Goal: Transaction & Acquisition: Purchase product/service

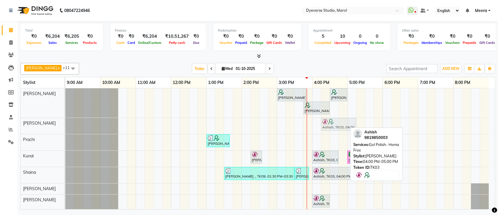
drag, startPoint x: 322, startPoint y: 123, endPoint x: 330, endPoint y: 123, distance: 8.2
click at [65, 123] on div "Ashish, TK03, 04:00 PM-05:00 PM, Gel Polish- Hema Free Ashish, TK03, 04:00 PM-0…" at bounding box center [65, 126] width 0 height 16
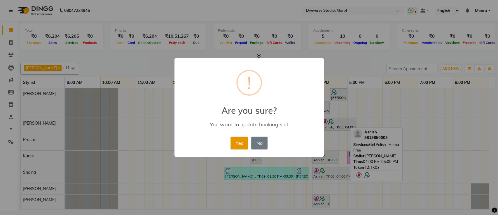
click at [236, 139] on button "Yes" at bounding box center [240, 142] width 18 height 13
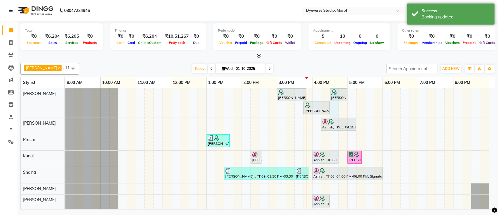
click at [336, 117] on div "[PERSON_NAME], TK05, 03:00 PM-03:50 PM, Advance - [PERSON_NAME], TK05, 04:30 PM…" at bounding box center [280, 179] width 430 height 183
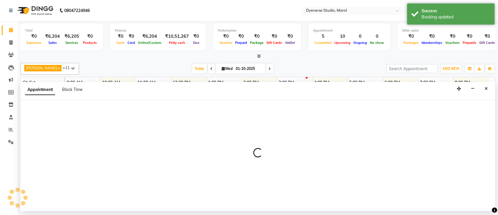
select select "48246"
select select "990"
select select "tentative"
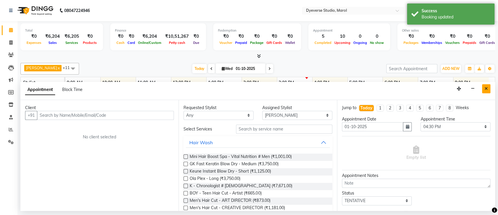
click at [487, 87] on icon "Close" at bounding box center [486, 88] width 3 height 4
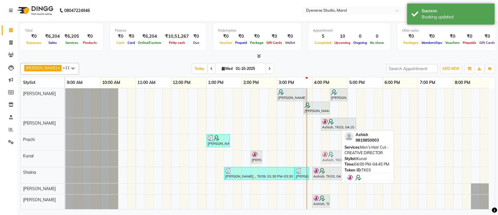
drag, startPoint x: 328, startPoint y: 159, endPoint x: 334, endPoint y: 160, distance: 6.4
click at [65, 160] on div "[PERSON_NAME], TK06, 02:15 PM-02:35 PM, [PERSON_NAME] Trim Ashish, TK03, 04:00 …" at bounding box center [65, 158] width 0 height 16
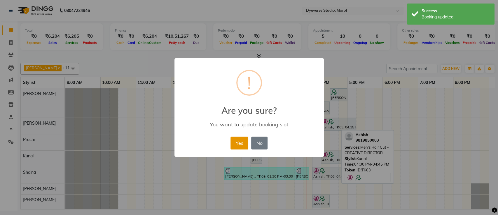
click at [235, 144] on button "Yes" at bounding box center [240, 142] width 18 height 13
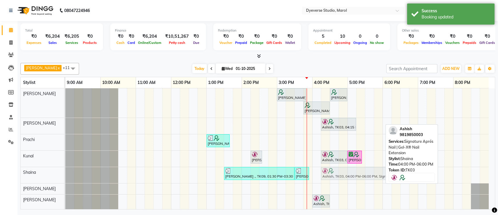
drag, startPoint x: 328, startPoint y: 174, endPoint x: 341, endPoint y: 176, distance: 13.3
click at [65, 176] on div "[PERSON_NAME] ., TK09, 01:30 PM-03:30 PM, Signature Aprés Nail | Gel-X® Nail Ex…" at bounding box center [65, 175] width 0 height 16
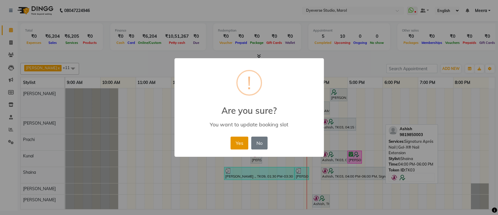
click at [239, 140] on button "Yes" at bounding box center [240, 142] width 18 height 13
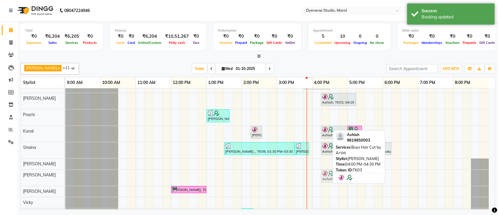
drag, startPoint x: 321, startPoint y: 198, endPoint x: 330, endPoint y: 172, distance: 27.9
click at [65, 172] on div "Ashish, TK03, 04:00 PM-04:30 PM, Boys Hair Cut by Artist [PERSON_NAME], TK03, 0…" at bounding box center [65, 177] width 0 height 16
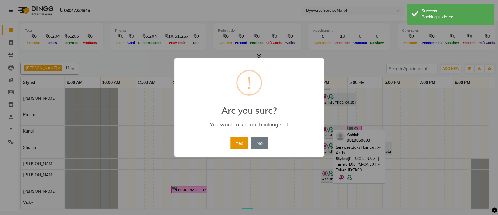
click at [235, 148] on button "Yes" at bounding box center [240, 142] width 18 height 13
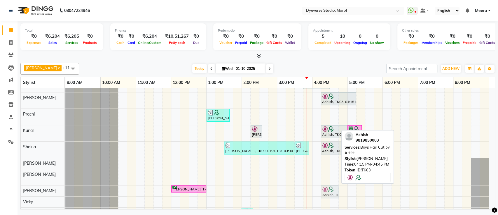
scroll to position [26, 0]
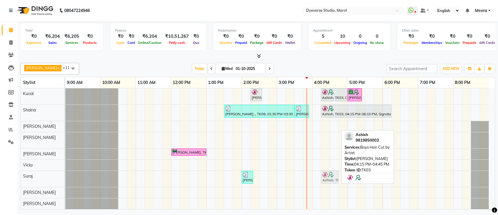
drag, startPoint x: 332, startPoint y: 173, endPoint x: 332, endPoint y: 179, distance: 5.6
click at [332, 179] on tbody "[PERSON_NAME], TK05, 03:00 PM-03:50 PM, Advance - [PERSON_NAME], TK05, 04:30 PM…" at bounding box center [277, 117] width 424 height 183
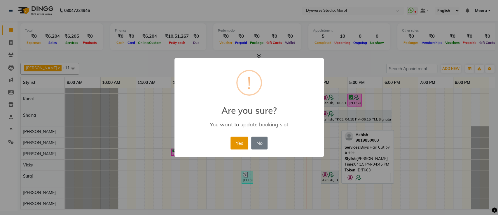
click at [240, 144] on button "Yes" at bounding box center [240, 142] width 18 height 13
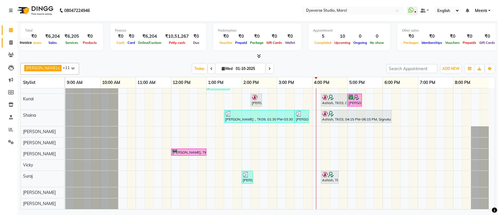
click at [8, 42] on span at bounding box center [11, 42] width 10 height 7
select select "6368"
select select "service"
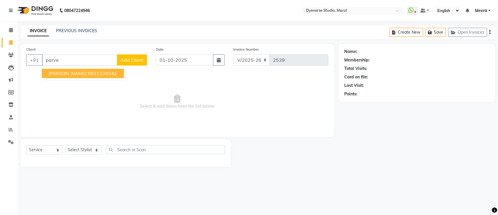
click at [88, 73] on ngb-highlight "9821134342" at bounding box center [102, 73] width 29 height 6
type input "9821134342"
select select "1: Object"
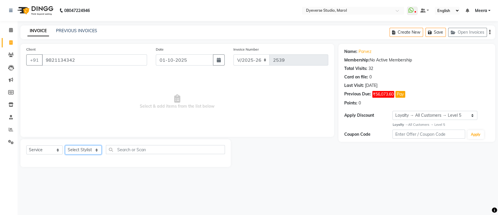
click at [72, 149] on select "Select Stylist [PERSON_NAME] [PERSON_NAME] [PERSON_NAME] [PERSON_NAME] [PERSON_…" at bounding box center [83, 149] width 36 height 9
select select "48560"
click at [65, 145] on select "Select Stylist [PERSON_NAME] [PERSON_NAME] [PERSON_NAME] [PERSON_NAME] [PERSON_…" at bounding box center [83, 149] width 36 height 9
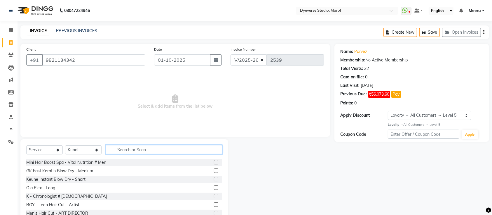
click at [131, 148] on input "text" at bounding box center [164, 149] width 116 height 9
type input "h"
type input "c"
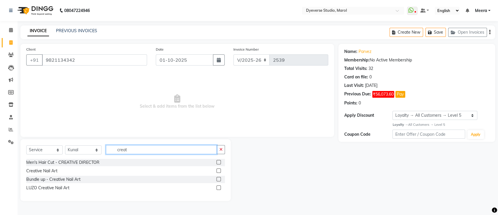
type input "creat"
click at [217, 163] on label at bounding box center [219, 162] width 4 height 4
click at [217, 163] on input "checkbox" at bounding box center [219, 162] width 4 height 4
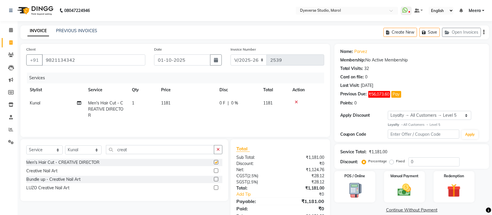
checkbox input "false"
click at [145, 137] on div "Client [PHONE_NUMBER] Date [DATE] Invoice Number V/2025 V/[PHONE_NUMBER] Servic…" at bounding box center [175, 90] width 310 height 93
click at [142, 158] on div "Select Service Product Membership Package Voucher Prepaid Gift Card Select Styl…" at bounding box center [124, 152] width 196 height 14
drag, startPoint x: 142, startPoint y: 151, endPoint x: 63, endPoint y: 152, distance: 79.1
click at [63, 152] on div "Select Service Product Membership Package Voucher Prepaid Gift Card Select Styl…" at bounding box center [124, 152] width 196 height 14
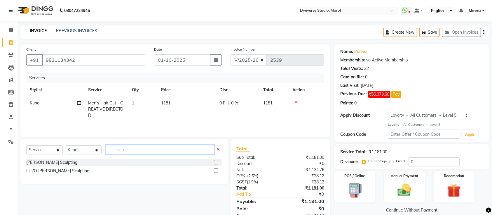
type input "scu"
click at [217, 164] on label at bounding box center [216, 162] width 4 height 4
click at [217, 164] on input "checkbox" at bounding box center [216, 162] width 4 height 4
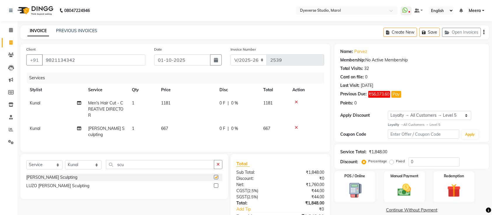
checkbox input "false"
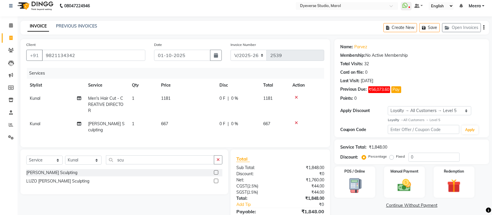
scroll to position [33, 0]
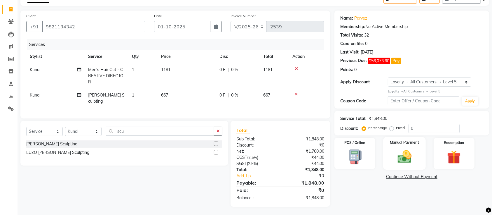
click at [404, 147] on div "Manual Payment" at bounding box center [404, 153] width 43 height 33
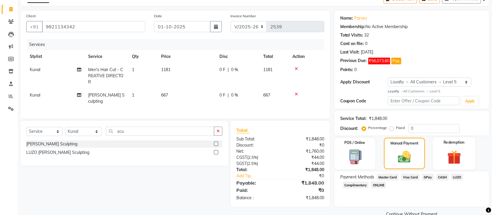
click at [443, 149] on img at bounding box center [454, 157] width 23 height 18
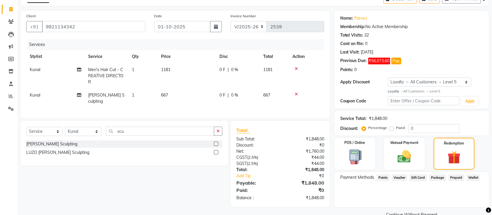
click at [403, 176] on span "Voucher" at bounding box center [399, 177] width 15 height 7
click at [380, 174] on span "Points" at bounding box center [383, 177] width 13 height 7
click at [420, 178] on span "Gift Card" at bounding box center [419, 177] width 18 height 7
click at [444, 174] on span "Package" at bounding box center [437, 177] width 17 height 7
click at [453, 174] on span "Prepaid" at bounding box center [457, 177] width 16 height 7
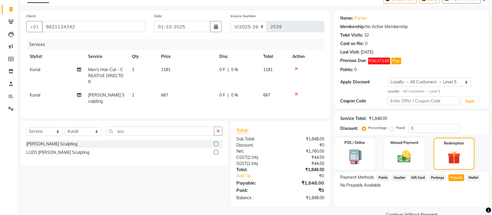
click at [462, 175] on span "Prepaid" at bounding box center [457, 177] width 16 height 7
click at [359, 18] on link "Parvez" at bounding box center [361, 18] width 13 height 6
click at [396, 58] on button "Pay" at bounding box center [396, 61] width 10 height 7
select select "1"
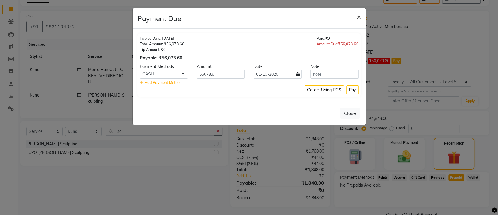
click at [359, 16] on span "×" at bounding box center [359, 16] width 4 height 9
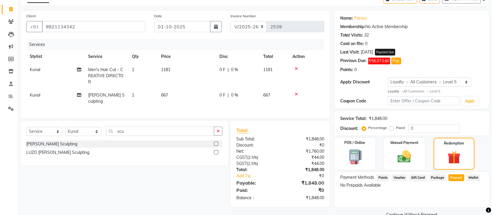
scroll to position [46, 0]
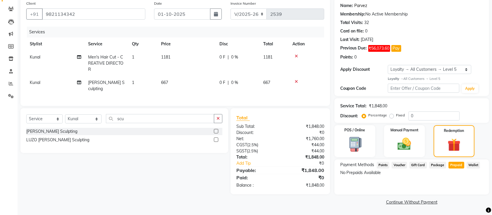
click at [366, 6] on link "Parvez" at bounding box center [361, 6] width 13 height 6
drag, startPoint x: 140, startPoint y: 121, endPoint x: 86, endPoint y: 121, distance: 54.3
click at [86, 121] on div "Select Service Product Membership Package Voucher Prepaid Gift Card Select Styl…" at bounding box center [124, 121] width 196 height 14
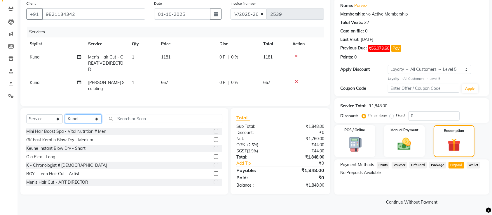
click at [86, 121] on select "Select Stylist [PERSON_NAME] [PERSON_NAME] [PERSON_NAME] [PERSON_NAME] [PERSON_…" at bounding box center [83, 118] width 36 height 9
select select "68249"
click at [65, 114] on select "Select Stylist [PERSON_NAME] [PERSON_NAME] [PERSON_NAME] [PERSON_NAME] [PERSON_…" at bounding box center [83, 118] width 36 height 9
click at [139, 121] on input "text" at bounding box center [164, 118] width 116 height 9
click at [43, 116] on select "Select Service Product Membership Package Voucher Prepaid Gift Card" at bounding box center [44, 118] width 36 height 9
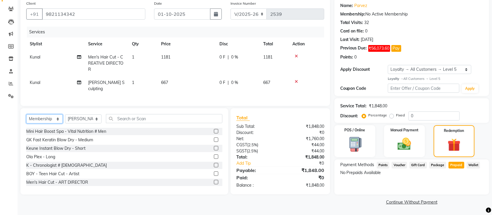
click at [26, 114] on select "Select Service Product Membership Package Voucher Prepaid Gift Card" at bounding box center [44, 118] width 36 height 9
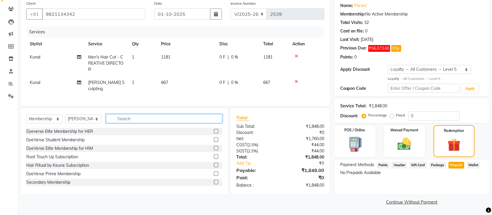
click at [141, 117] on input "text" at bounding box center [164, 118] width 116 height 9
click at [214, 147] on label at bounding box center [216, 148] width 4 height 4
click at [214, 147] on input "checkbox" at bounding box center [216, 148] width 4 height 4
select select "select"
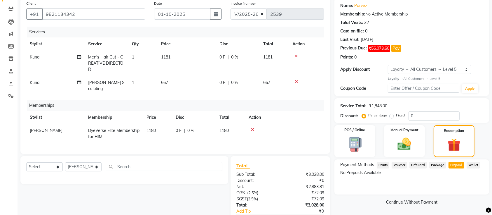
scroll to position [81, 0]
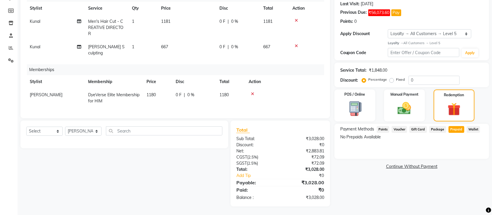
drag, startPoint x: 413, startPoint y: 73, endPoint x: 418, endPoint y: 81, distance: 9.2
click at [413, 74] on div "Service Total: ₹1,848.00 Discount: Percentage Fixed 0" at bounding box center [411, 75] width 143 height 20
click at [419, 83] on input "0" at bounding box center [434, 80] width 51 height 9
type input "25"
click at [411, 105] on img at bounding box center [404, 108] width 23 height 16
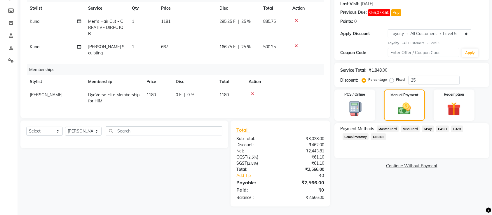
click at [428, 129] on span "GPay" at bounding box center [428, 128] width 12 height 7
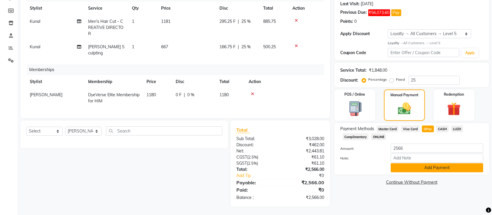
click at [430, 169] on button "Add Payment" at bounding box center [437, 167] width 93 height 9
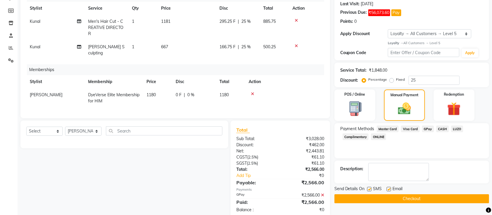
click at [421, 205] on div "Name: [PERSON_NAME] Membership: No Active Membership Total Visits: 32 Card on f…" at bounding box center [414, 104] width 159 height 285
click at [420, 197] on button "Checkout" at bounding box center [412, 198] width 155 height 9
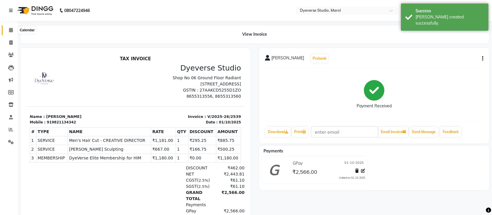
click at [8, 31] on span at bounding box center [11, 30] width 10 height 7
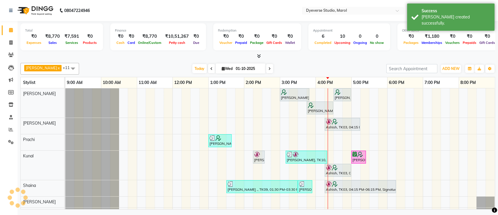
drag, startPoint x: 496, startPoint y: 121, endPoint x: 498, endPoint y: 142, distance: 20.5
click at [498, 142] on div "Total ₹0 Expenses ₹8,770 Sales ₹7,591 Services ₹0 Products Finance ₹0 Cash ₹0 C…" at bounding box center [258, 115] width 481 height 189
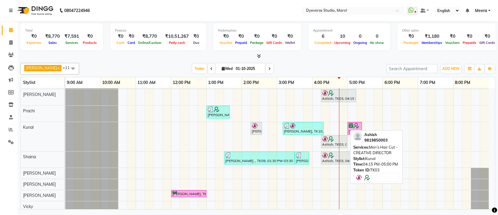
scroll to position [26, 0]
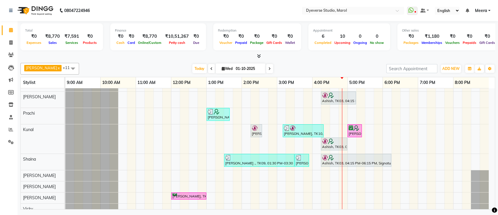
click at [222, 68] on span "Wed" at bounding box center [227, 68] width 14 height 4
select select "10"
select select "2025"
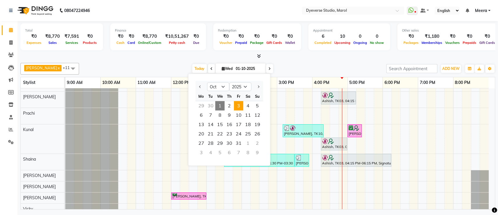
click at [238, 104] on span "3" at bounding box center [238, 105] width 9 height 9
type input "03-10-2025"
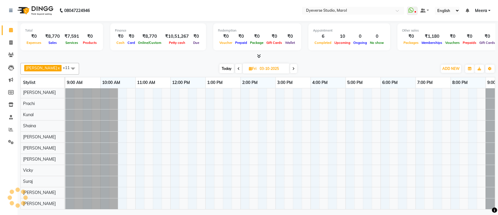
scroll to position [18, 32]
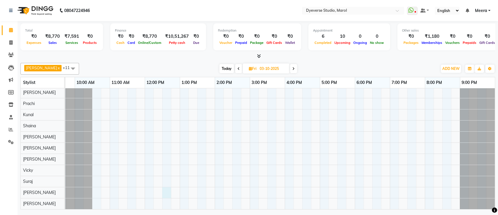
click at [157, 184] on div at bounding box center [267, 142] width 455 height 133
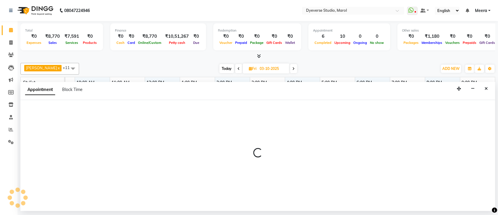
select select "83453"
select select "750"
select select "tentative"
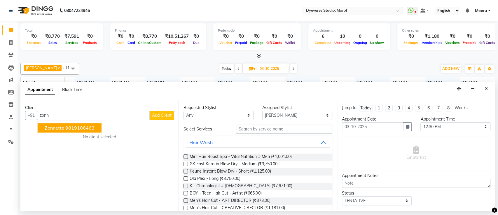
click at [55, 125] on span "zonnette" at bounding box center [55, 128] width 20 height 6
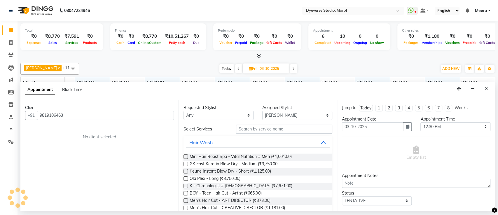
type input "9819106463"
click at [214, 114] on select "Any [PERSON_NAME] [PERSON_NAME] Kunal [PERSON_NAME] [PERSON_NAME] [PERSON_NAME]…" at bounding box center [219, 115] width 70 height 9
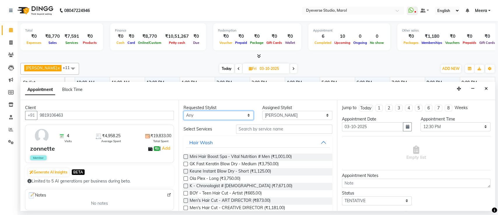
select select "83453"
click at [184, 111] on select "Any [PERSON_NAME] [PERSON_NAME] Kunal [PERSON_NAME] [PERSON_NAME] [PERSON_NAME]…" at bounding box center [219, 115] width 70 height 9
click at [254, 128] on input "text" at bounding box center [284, 128] width 96 height 9
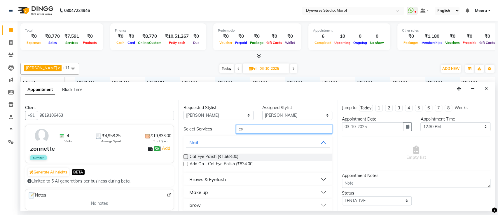
type input "e"
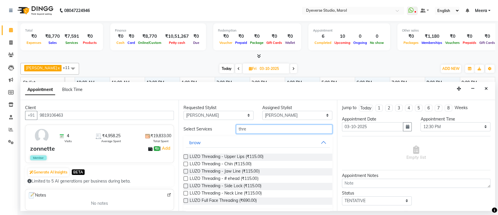
type input "thre"
click at [330, 206] on div "Requested Stylist Any [PERSON_NAME] [PERSON_NAME] Kunal [PERSON_NAME] [PERSON_N…" at bounding box center [258, 155] width 158 height 111
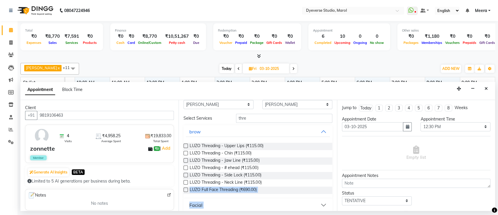
scroll to position [16, 0]
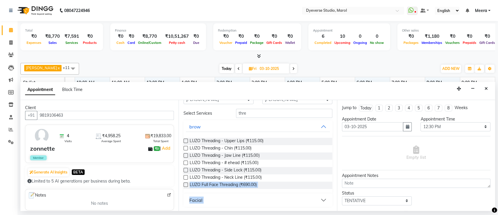
drag, startPoint x: 330, startPoint y: 206, endPoint x: 335, endPoint y: 206, distance: 5.0
click at [335, 206] on div "Requested Stylist Any [PERSON_NAME] [PERSON_NAME] Kunal [PERSON_NAME] [PERSON_N…" at bounding box center [258, 155] width 158 height 111
click at [315, 198] on button "Facial" at bounding box center [258, 199] width 144 height 11
click at [315, 197] on button "Facial" at bounding box center [258, 199] width 144 height 11
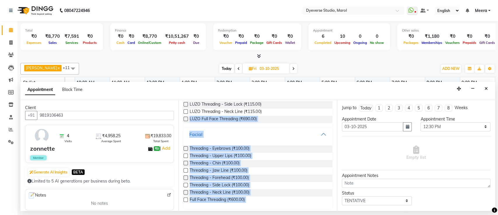
scroll to position [83, 0]
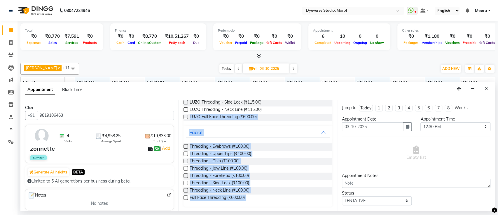
click at [320, 203] on div "Threading - Eyebrows (₹100.00) Threading - Upper Lips (₹100.00) Threading - Chi…" at bounding box center [258, 172] width 149 height 68
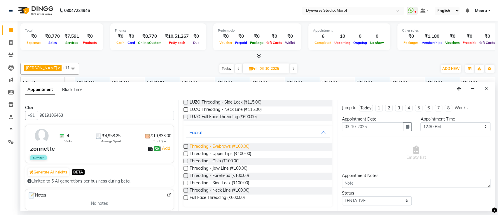
click at [218, 143] on span "Threading - Eyebrows (₹100.00)" at bounding box center [220, 146] width 60 height 7
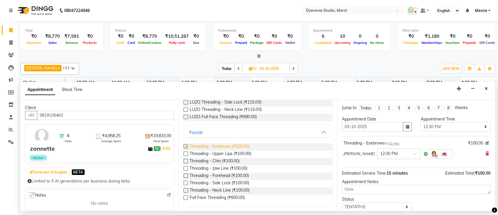
checkbox input "false"
click at [221, 153] on span "Threading - Upper Lips (₹100.00)" at bounding box center [221, 153] width 62 height 7
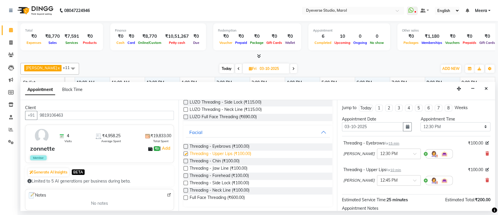
checkbox input "false"
click at [221, 174] on span "Threading - Forehead (₹100.00)" at bounding box center [219, 175] width 59 height 7
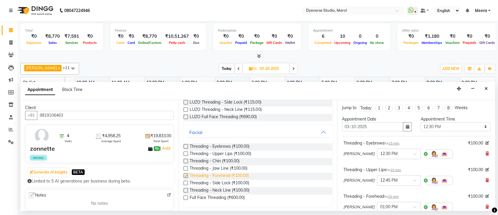
checkbox input "false"
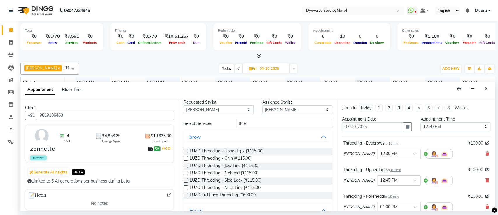
scroll to position [0, 0]
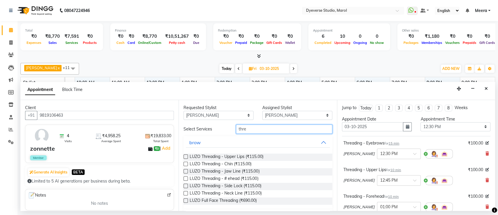
click at [265, 124] on input "thre" at bounding box center [284, 128] width 96 height 9
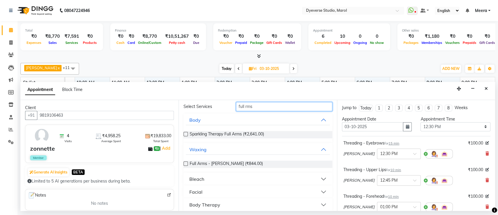
scroll to position [27, 0]
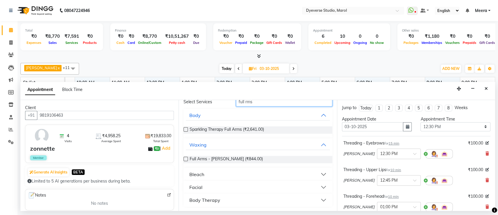
type input "full rms"
click at [282, 187] on button "Facial" at bounding box center [258, 187] width 144 height 11
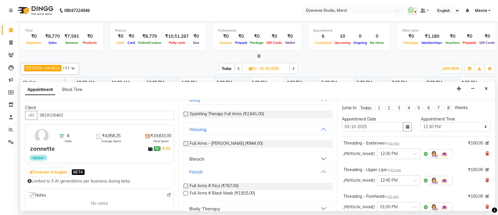
scroll to position [51, 0]
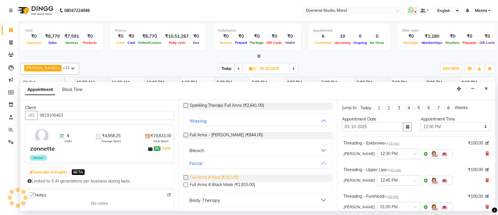
click at [229, 175] on span "Full Arms # Rica (₹767.00)" at bounding box center [214, 177] width 49 height 7
checkbox input "false"
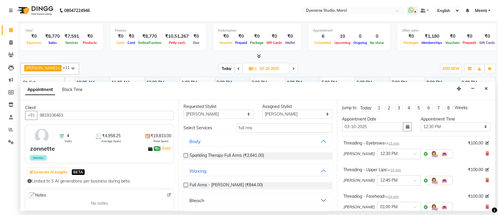
scroll to position [0, 0]
click at [255, 127] on input "full rms" at bounding box center [284, 128] width 96 height 9
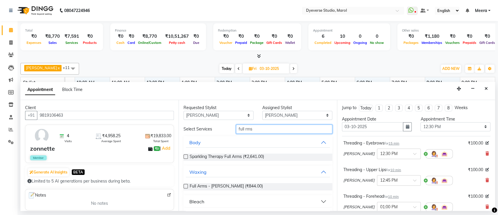
click at [255, 127] on input "full rms" at bounding box center [284, 128] width 96 height 9
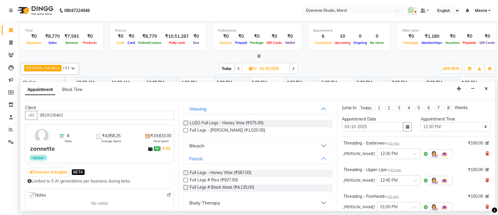
scroll to position [66, 0]
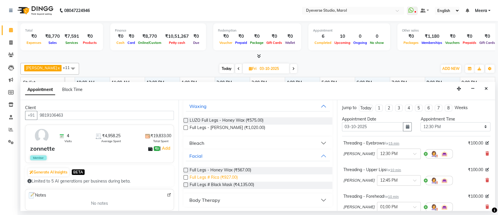
type input "full legs"
click at [233, 176] on span "Full Legs # Rica (₹927.00)" at bounding box center [214, 177] width 48 height 7
checkbox input "false"
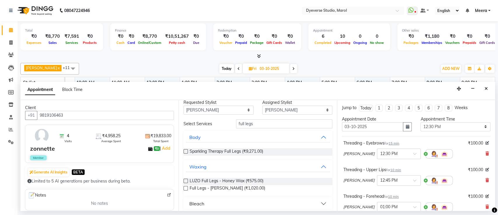
scroll to position [0, 0]
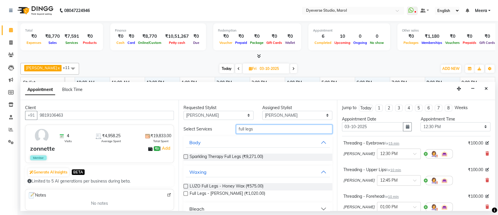
click at [258, 127] on input "full legs" at bounding box center [284, 128] width 96 height 9
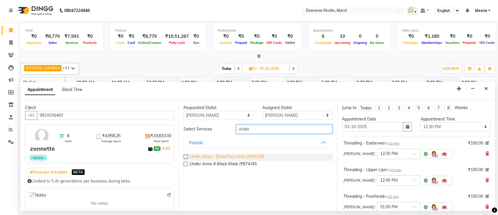
type input "under"
click at [228, 153] on span "Under Arms - Bead Rica Wax (₹265.00)" at bounding box center [227, 156] width 74 height 7
checkbox input "false"
click at [259, 130] on input "under" at bounding box center [284, 128] width 96 height 9
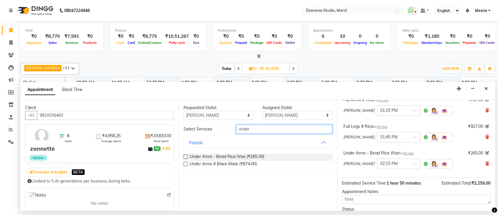
scroll to position [124, 0]
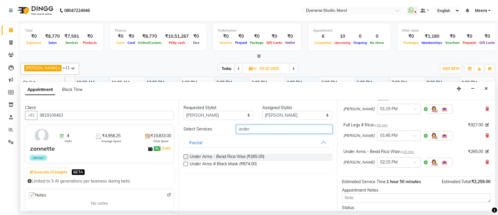
click at [259, 129] on input "under" at bounding box center [284, 128] width 96 height 9
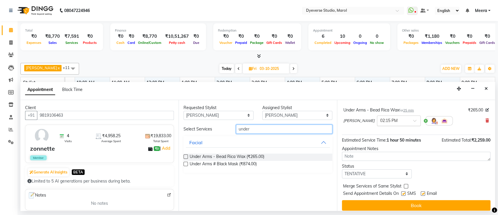
scroll to position [170, 0]
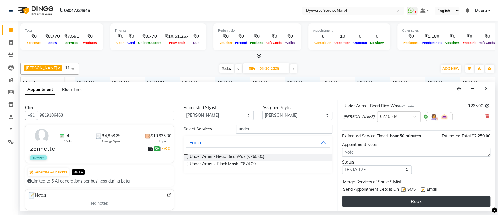
click at [411, 200] on button "Book" at bounding box center [416, 201] width 149 height 11
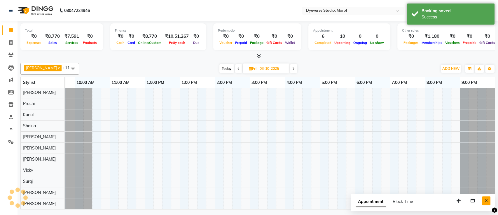
click at [486, 200] on icon "Close" at bounding box center [486, 200] width 3 height 4
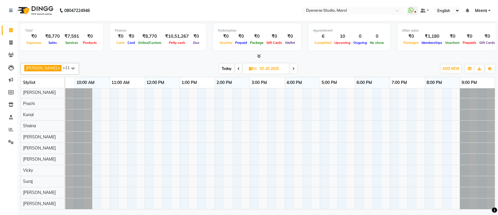
click at [461, 28] on div "Other sales" at bounding box center [449, 30] width 95 height 5
click at [220, 71] on span "Today" at bounding box center [227, 68] width 15 height 9
type input "01-10-2025"
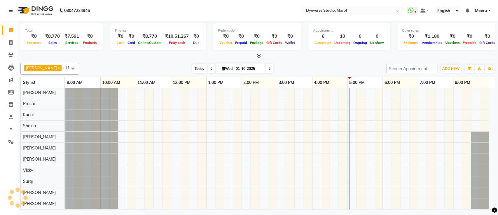
scroll to position [26, 0]
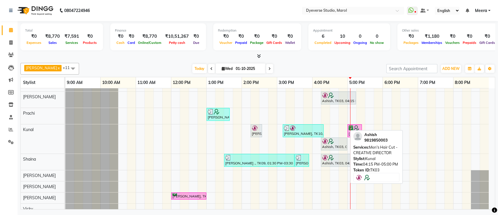
click at [328, 144] on div "Ashish, TK03, 04:15 PM-05:00 PM, Men's Hair Cut - CREATIVE DIRECTOR" at bounding box center [334, 143] width 25 height 11
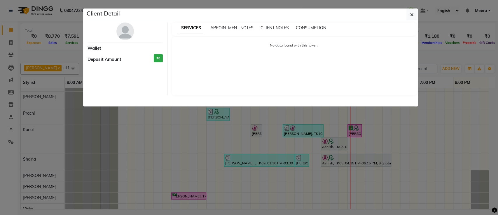
select select "7"
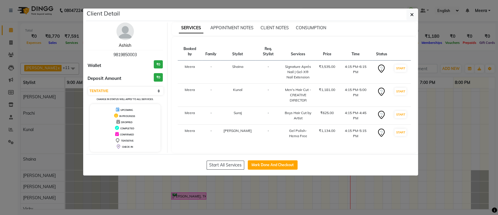
click at [126, 46] on link "Ashish" at bounding box center [125, 45] width 13 height 5
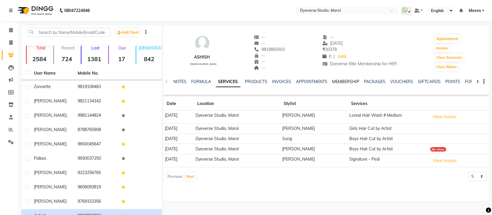
click at [352, 81] on link "MEMBERSHIP" at bounding box center [345, 81] width 27 height 5
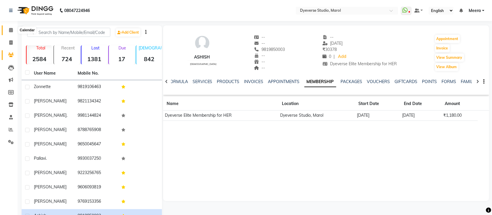
click at [10, 32] on icon at bounding box center [11, 30] width 4 height 4
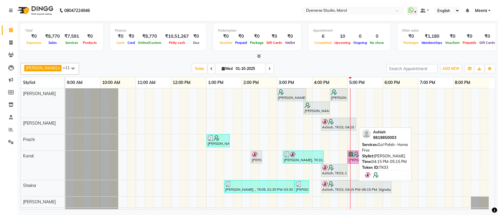
click at [334, 126] on div "Ashish, TK03, 04:15 PM-05:15 PM, Gel Polish- Hema Free" at bounding box center [339, 124] width 34 height 11
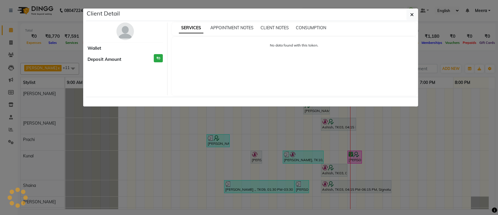
select select "7"
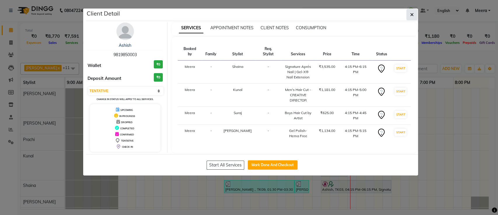
click at [414, 13] on button "button" at bounding box center [412, 14] width 11 height 11
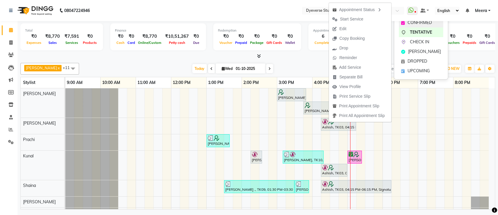
click at [405, 22] on icon at bounding box center [403, 23] width 4 height 4
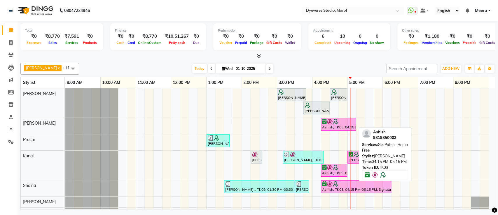
click at [334, 123] on img at bounding box center [336, 122] width 6 height 6
select select "6"
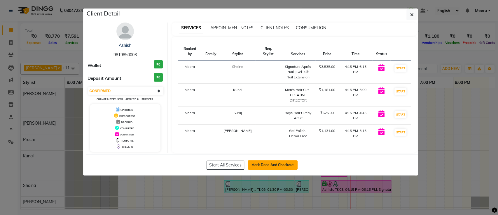
click at [283, 162] on button "Mark Done And Checkout" at bounding box center [273, 164] width 50 height 9
select select "6368"
select select "service"
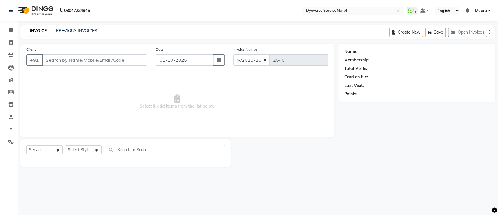
type input "9819850003"
select select "48845"
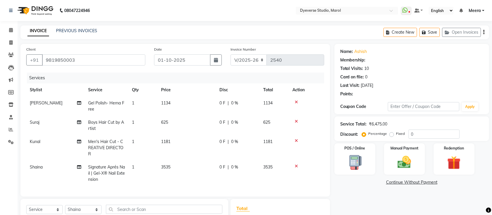
type input "25"
select select "2: Object"
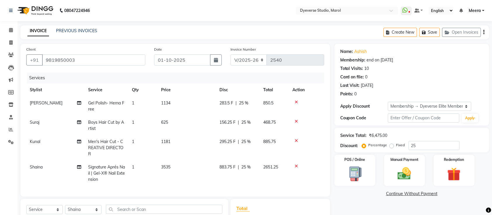
click at [295, 165] on icon at bounding box center [296, 166] width 3 height 4
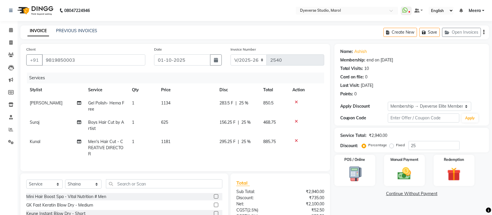
click at [297, 102] on icon at bounding box center [296, 102] width 3 height 4
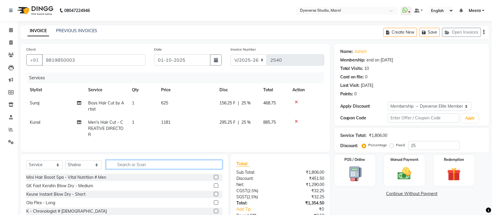
click at [126, 169] on input "text" at bounding box center [164, 164] width 116 height 9
click at [36, 102] on span "Suraj" at bounding box center [35, 102] width 10 height 5
select select "82421"
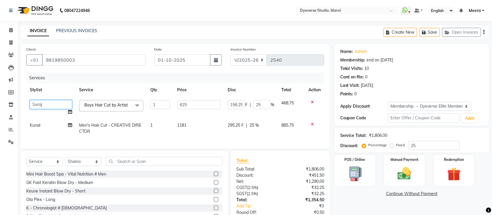
click at [44, 102] on select "[PERSON_NAME] [PERSON_NAME] Kunal Meera [PERSON_NAME] [PERSON_NAME] [PERSON_NAM…" at bounding box center [51, 104] width 42 height 9
select select "90834"
click at [200, 129] on td "1181" at bounding box center [199, 128] width 50 height 19
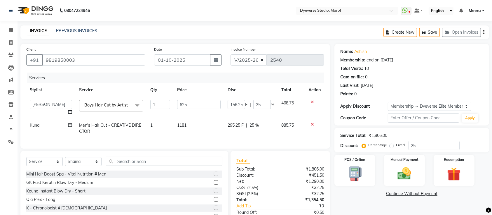
select select "48560"
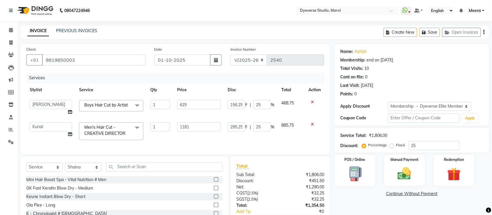
scroll to position [0, 4]
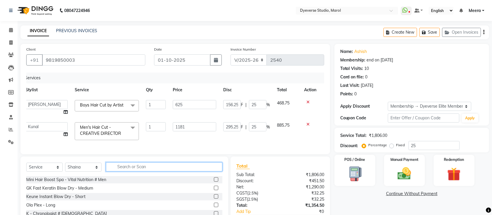
click at [138, 171] on input "text" at bounding box center [164, 166] width 116 height 9
type input "polish"
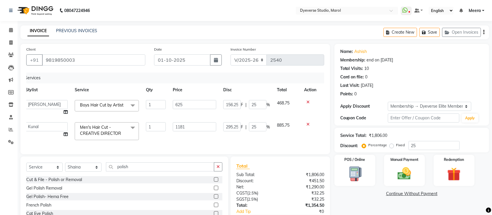
click at [214, 181] on label at bounding box center [216, 179] width 4 height 4
click at [214, 181] on input "checkbox" at bounding box center [216, 179] width 4 height 4
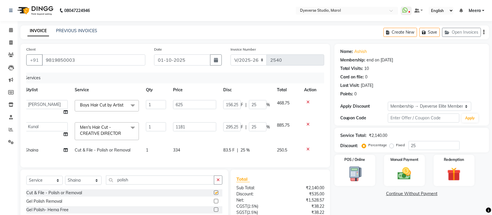
checkbox input "false"
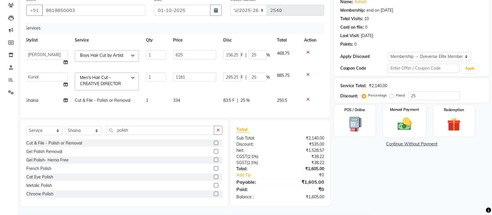
click at [404, 119] on img at bounding box center [404, 124] width 23 height 16
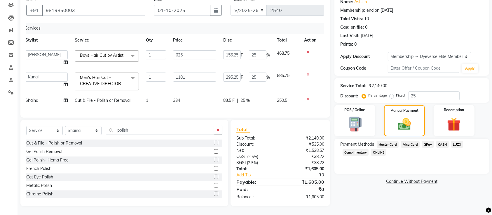
click at [440, 141] on span "CASH" at bounding box center [442, 144] width 13 height 7
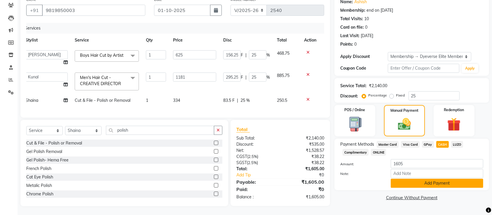
click at [409, 180] on button "Add Payment" at bounding box center [437, 182] width 93 height 9
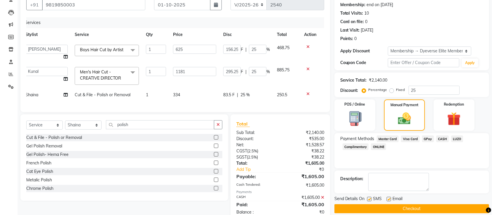
scroll to position [96, 0]
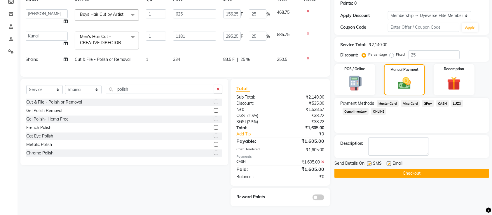
click at [416, 168] on button "Checkout" at bounding box center [412, 172] width 155 height 9
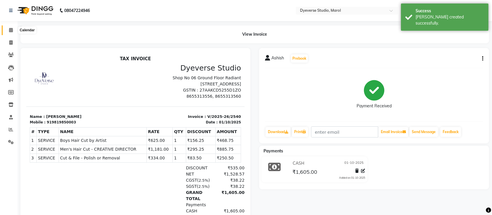
click at [11, 31] on icon at bounding box center [11, 30] width 4 height 4
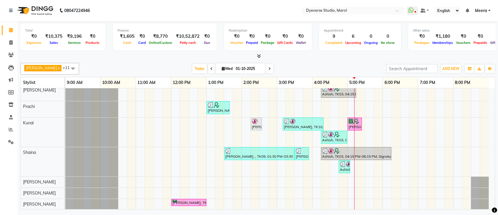
scroll to position [19, 0]
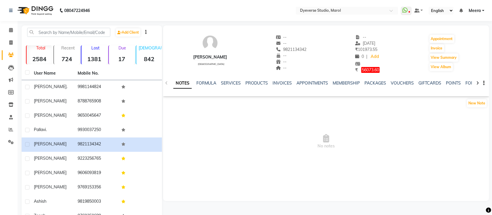
click at [385, 79] on div "NOTES FORMULA SERVICES PRODUCTS INVOICES APPOINTMENTS MEMBERSHIP PACKAGES VOUCH…" at bounding box center [326, 83] width 326 height 20
click at [391, 81] on link "VOUCHERS" at bounding box center [402, 82] width 23 height 5
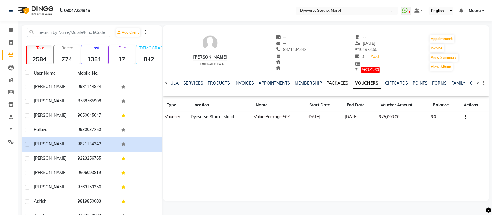
click at [333, 82] on link "PACKAGES" at bounding box center [338, 82] width 22 height 5
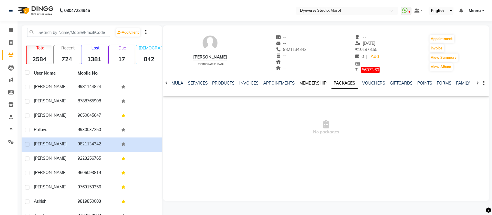
click at [314, 84] on link "MEMBERSHIP" at bounding box center [313, 82] width 27 height 5
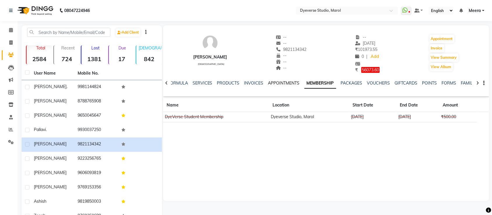
click at [281, 83] on link "APPOINTMENTS" at bounding box center [284, 82] width 32 height 5
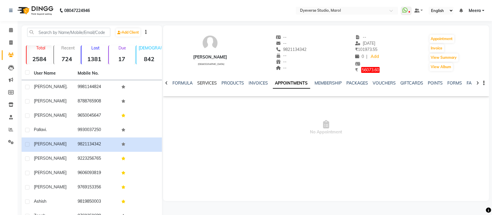
click at [215, 83] on link "SERVICES" at bounding box center [207, 82] width 20 height 5
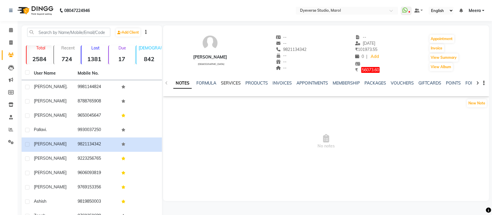
click at [230, 83] on link "SERVICES" at bounding box center [231, 82] width 20 height 5
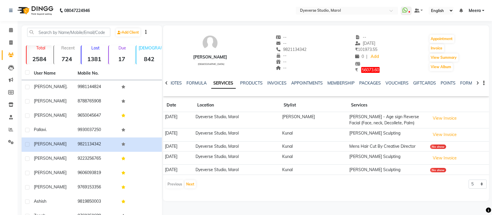
scroll to position [33, 0]
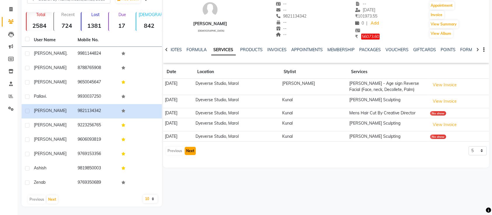
click at [189, 151] on button "Next" at bounding box center [190, 151] width 11 height 8
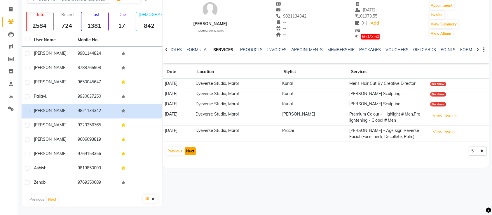
click at [187, 148] on button "Next" at bounding box center [190, 151] width 11 height 8
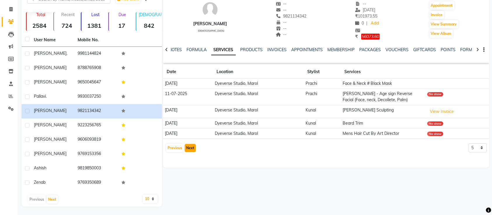
click at [187, 148] on button "Next" at bounding box center [190, 148] width 11 height 8
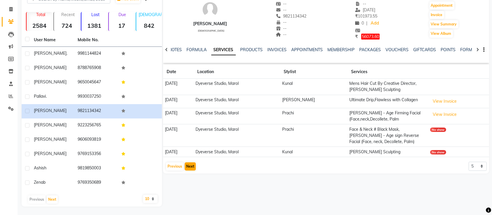
click at [187, 148] on td "25-05-2025" at bounding box center [178, 152] width 31 height 10
click at [190, 163] on button "Next" at bounding box center [190, 166] width 11 height 8
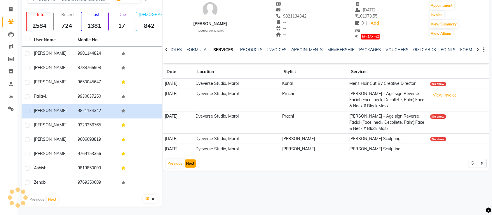
click at [190, 163] on button "Next" at bounding box center [190, 163] width 11 height 8
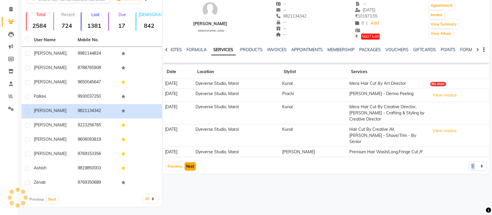
click at [190, 163] on div "parvez male -- -- 9821134342 -- -- -- -- 21-09-2025 ₹ 101973.55 0 | Add ₹ 56073…" at bounding box center [326, 82] width 326 height 181
click at [190, 162] on button "Next" at bounding box center [190, 166] width 11 height 8
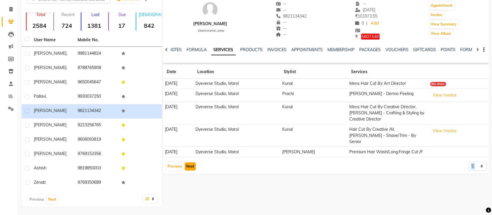
click at [190, 162] on button "Next" at bounding box center [190, 166] width 11 height 8
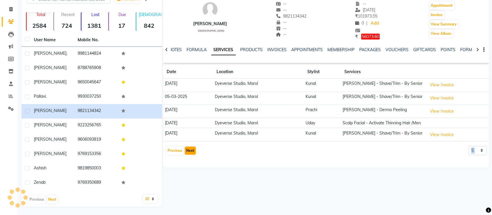
click at [190, 153] on div "parvez male -- -- 9821134342 -- -- -- -- 21-09-2025 ₹ 101973.55 0 | Add ₹ 56073…" at bounding box center [326, 74] width 326 height 165
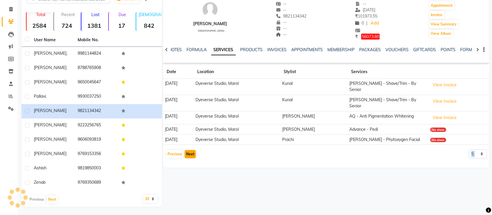
click at [190, 153] on div "parvez male -- -- 9821134342 -- -- -- -- 21-09-2025 ₹ 101973.55 0 | Add ₹ 56073…" at bounding box center [326, 76] width 326 height 169
click at [191, 150] on button "Next" at bounding box center [190, 154] width 11 height 8
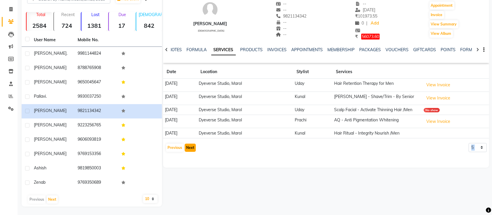
click at [191, 146] on button "Next" at bounding box center [190, 147] width 11 height 8
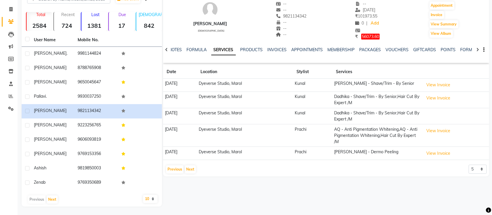
click at [189, 176] on div "parvez male -- -- 9821134342 -- -- -- -- 21-09-2025 ₹ 101973.55 0 | Add ₹ 56073…" at bounding box center [325, 99] width 327 height 214
